Goal: Task Accomplishment & Management: Manage account settings

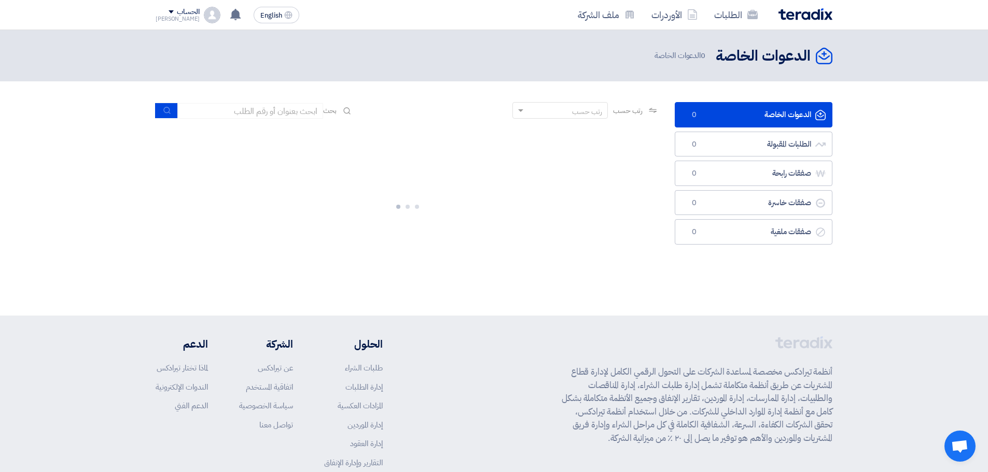
click at [821, 271] on div "الدعوات الخاصة الدعوات الخاصة 0 الطلبات المقبولة الطلبات المقبولة 0 صفقات رابحة…" at bounding box center [753, 192] width 173 height 180
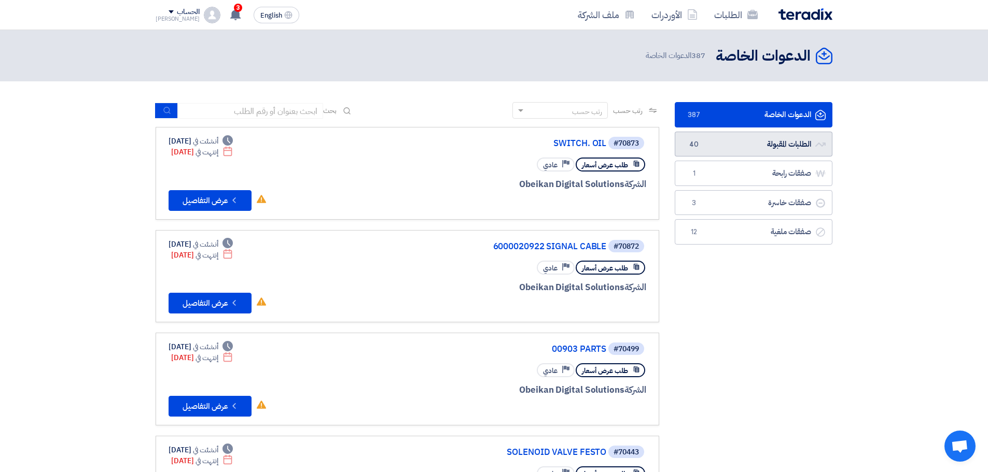
click at [731, 133] on link "الطلبات المقبولة الطلبات المقبولة 40" at bounding box center [753, 144] width 158 height 25
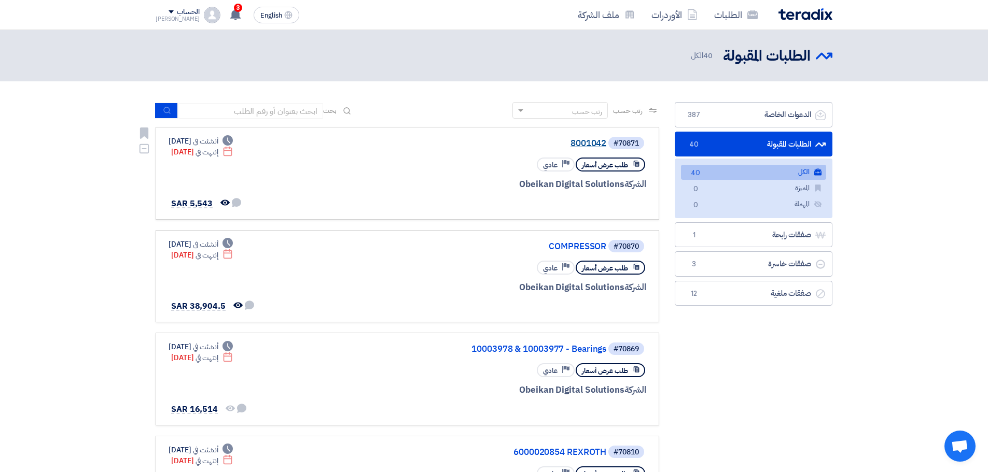
click at [588, 141] on link "8001042" at bounding box center [502, 143] width 207 height 9
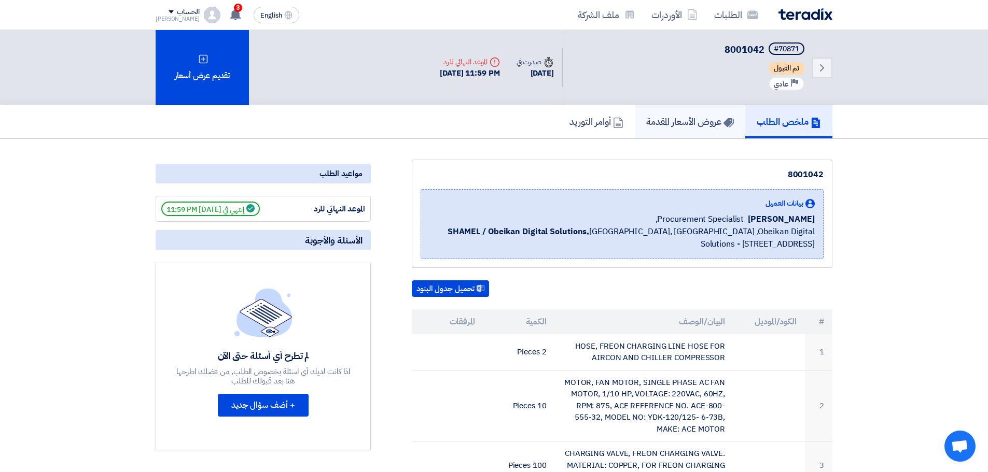
click at [669, 111] on link "عروض الأسعار المقدمة" at bounding box center [690, 121] width 110 height 33
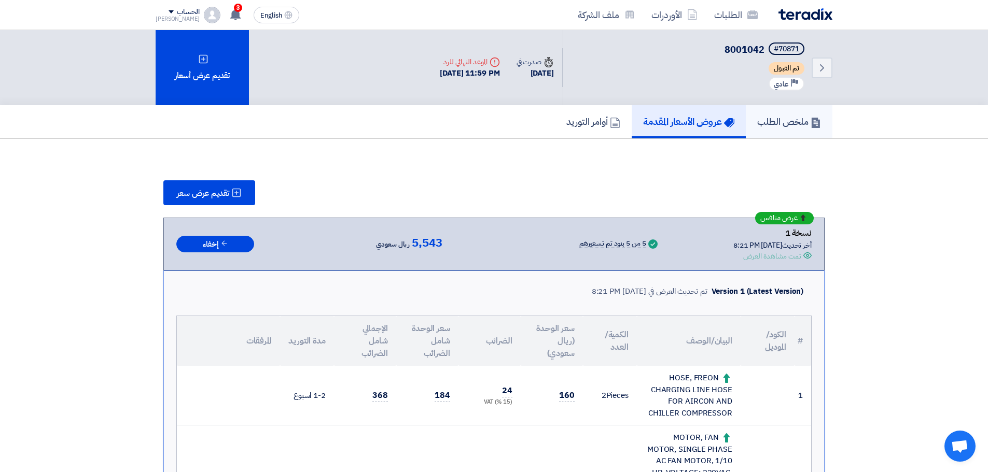
click at [781, 118] on h5 "ملخص الطلب" at bounding box center [789, 122] width 64 height 12
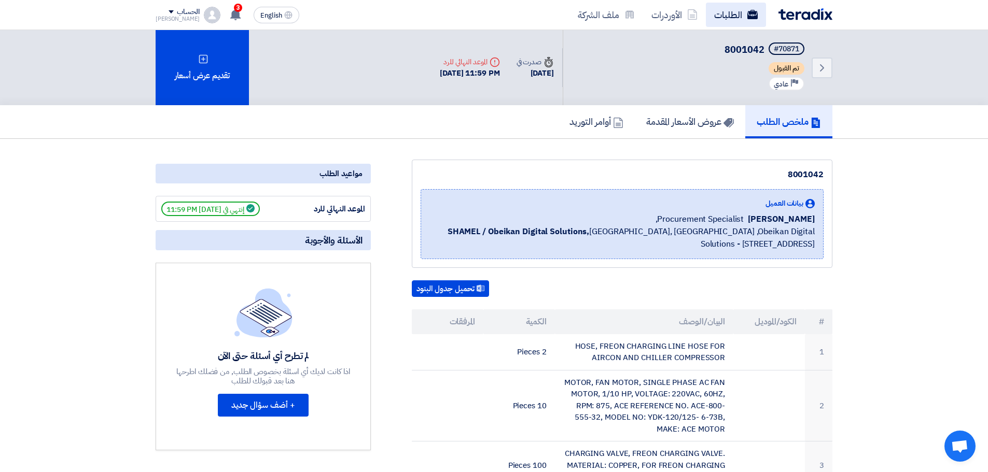
click at [729, 22] on link "الطلبات" at bounding box center [736, 15] width 60 height 24
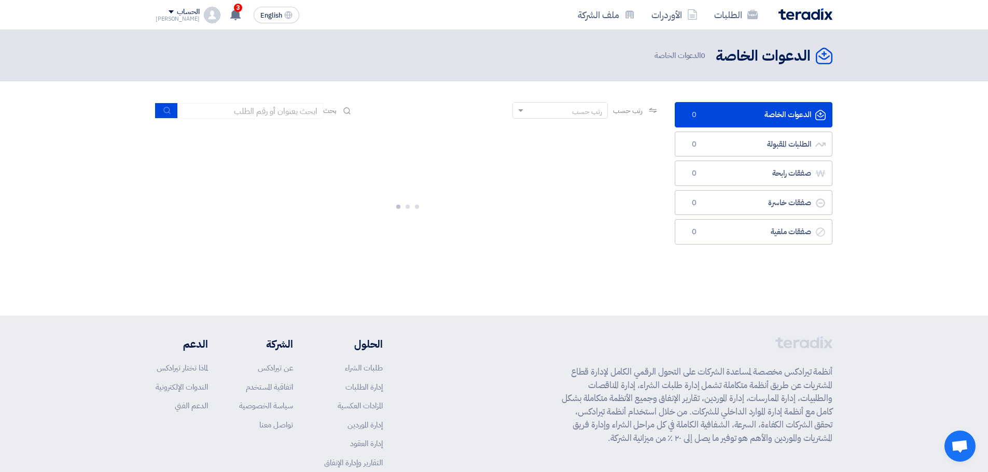
click at [750, 115] on link "الدعوات الخاصة الدعوات الخاصة 0" at bounding box center [753, 114] width 158 height 25
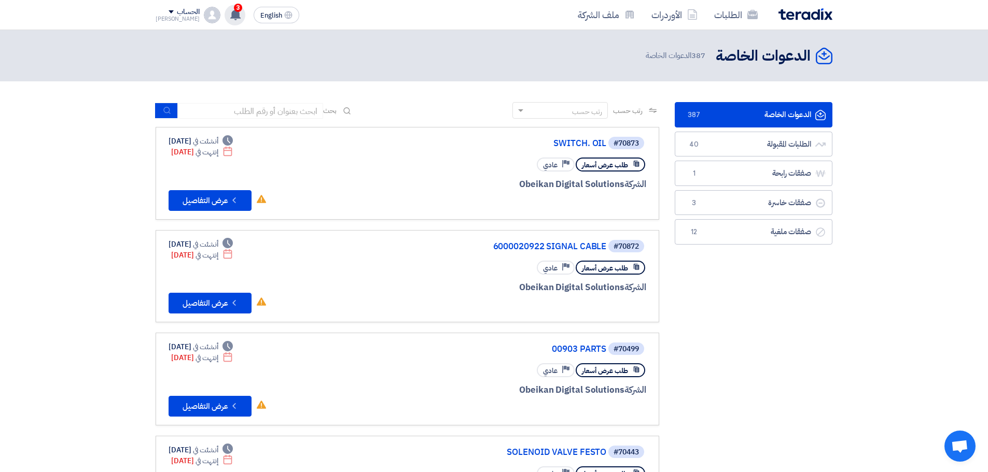
click at [230, 9] on div "3 تم مشاهدة العرض المقدم للطلب "6000020854 REXROTH" من قبل العميل [DATE] عرض سع…" at bounding box center [234, 15] width 21 height 21
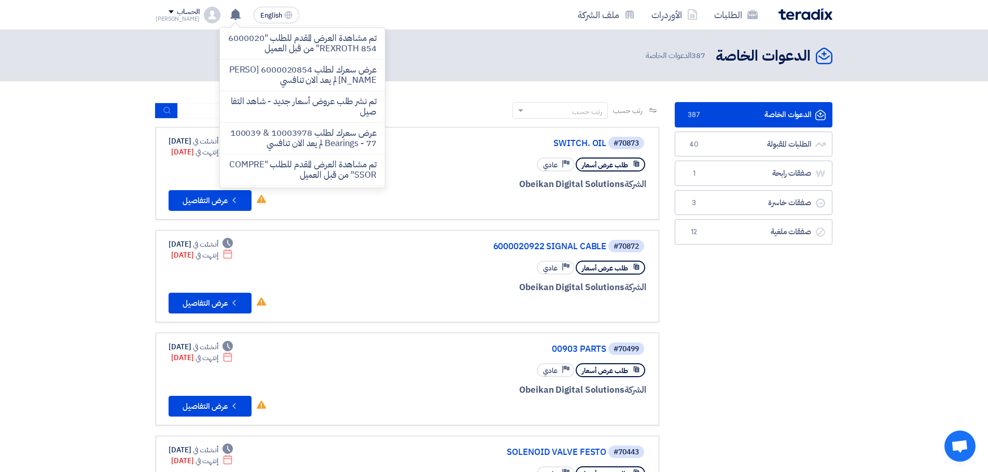
click at [435, 48] on div "الدعوات الخاصة الدعوات الخاصة 387 الدعوات الخاصة" at bounding box center [494, 56] width 677 height 20
